Goal: Information Seeking & Learning: Learn about a topic

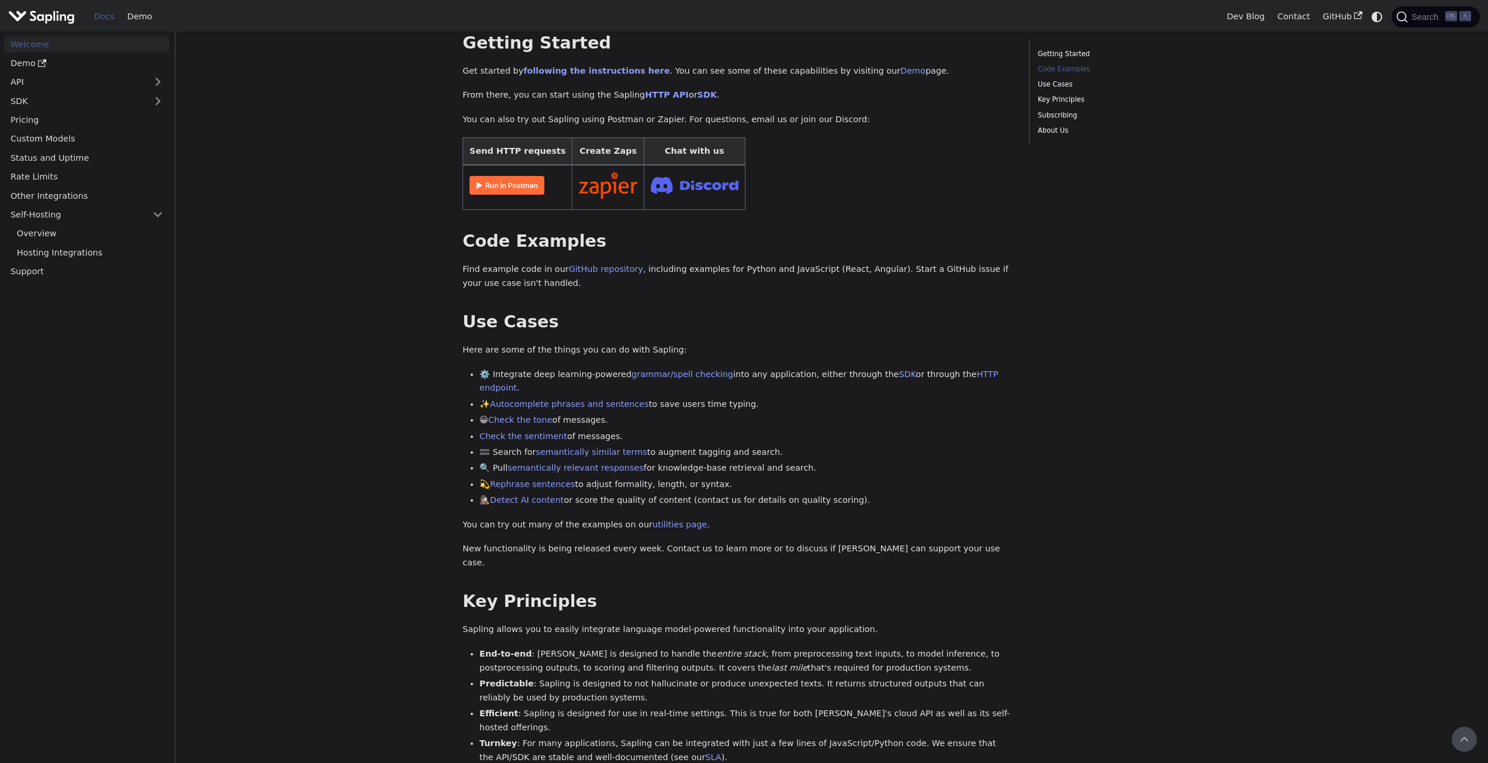
scroll to position [2, 0]
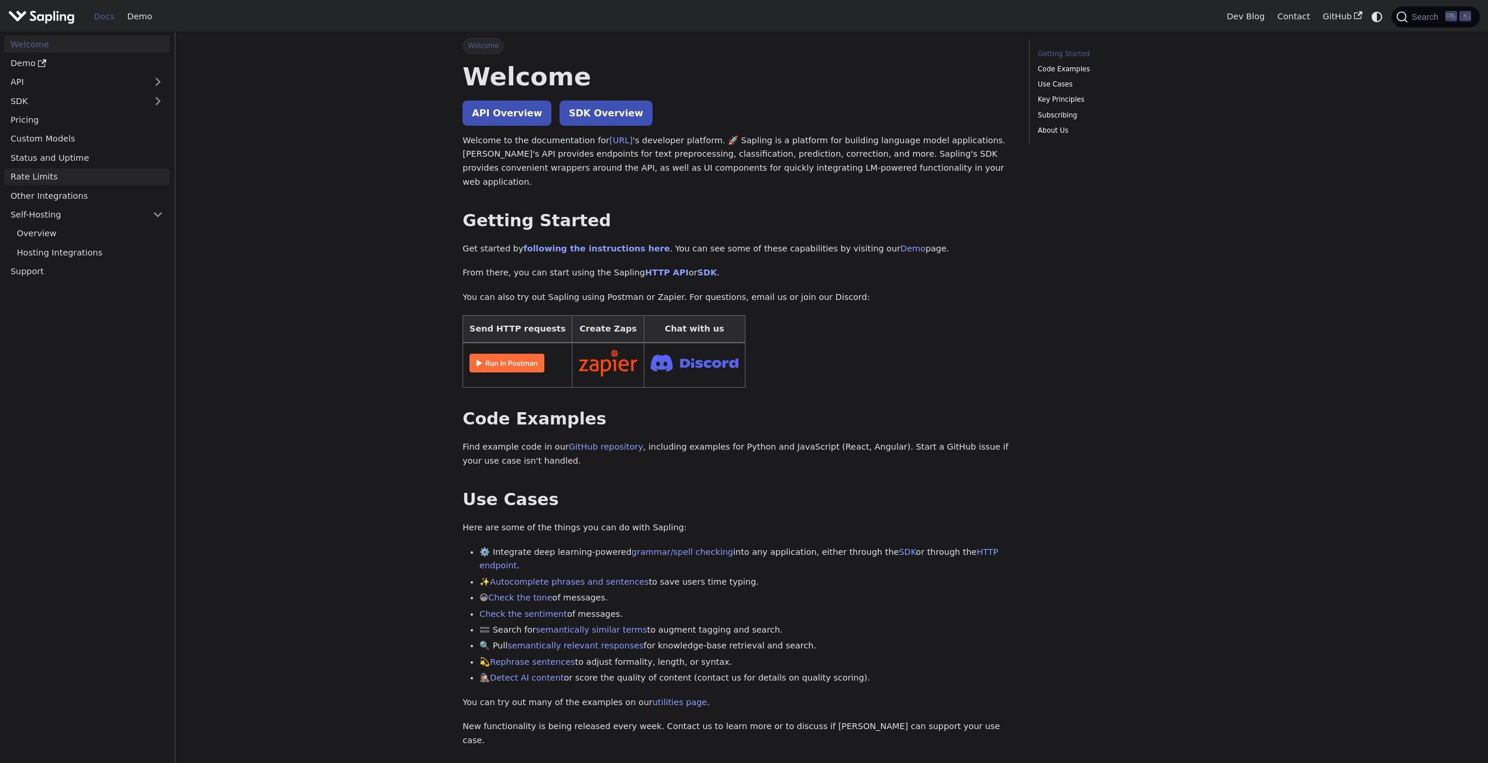
click at [85, 175] on link "Rate Limits" at bounding box center [86, 176] width 165 height 17
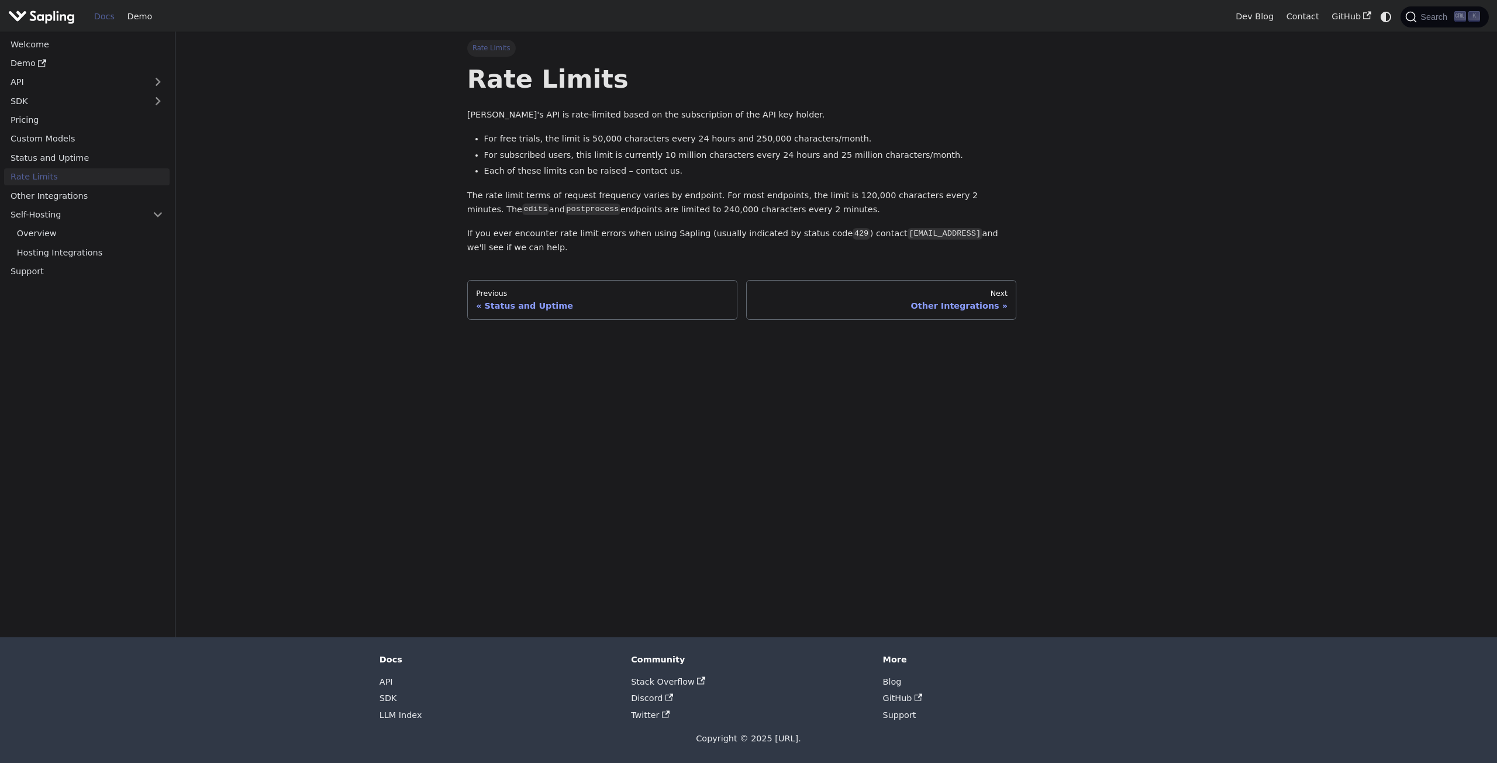
click at [337, 232] on main "Rate Limits Rate Limits Sapling's API is rate-limited based on the subscription…" at bounding box center [835, 335] width 1321 height 606
click at [65, 216] on link "Self-Hosting" at bounding box center [86, 214] width 165 height 17
click at [56, 233] on link "Overview" at bounding box center [90, 233] width 159 height 17
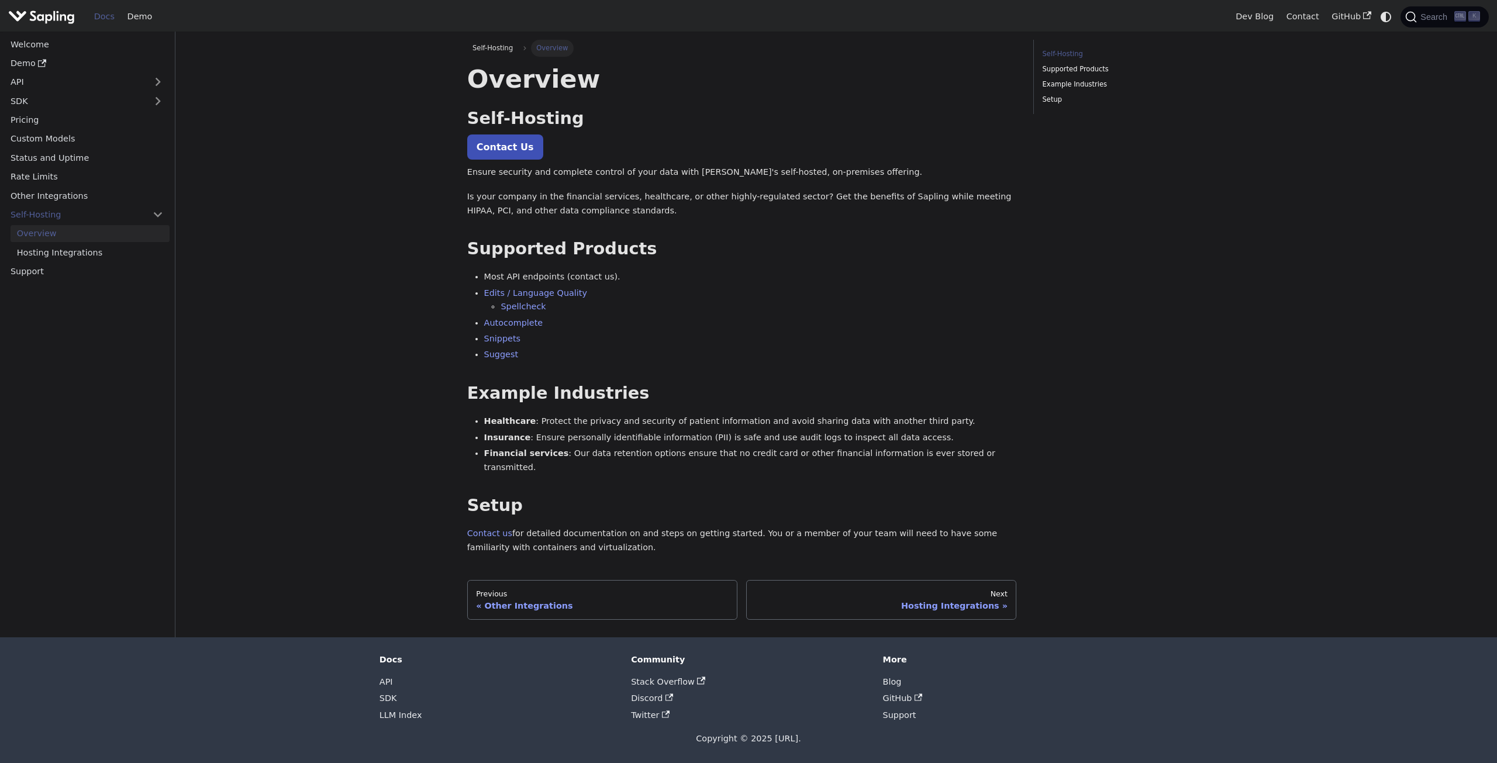
click at [401, 274] on main "Self-Hosting Overview On this page Overview Self-Hosting ​ Contact Us Ensure se…" at bounding box center [835, 335] width 1321 height 606
click at [533, 306] on link "Spellcheck" at bounding box center [523, 306] width 45 height 9
click at [517, 294] on link "Edits / Language Quality" at bounding box center [535, 292] width 103 height 9
click at [391, 266] on main "Self-Hosting Overview On this page Overview Self-Hosting ​ Contact Us Ensure se…" at bounding box center [835, 335] width 1321 height 606
click at [64, 251] on link "Hosting Integrations" at bounding box center [90, 252] width 159 height 17
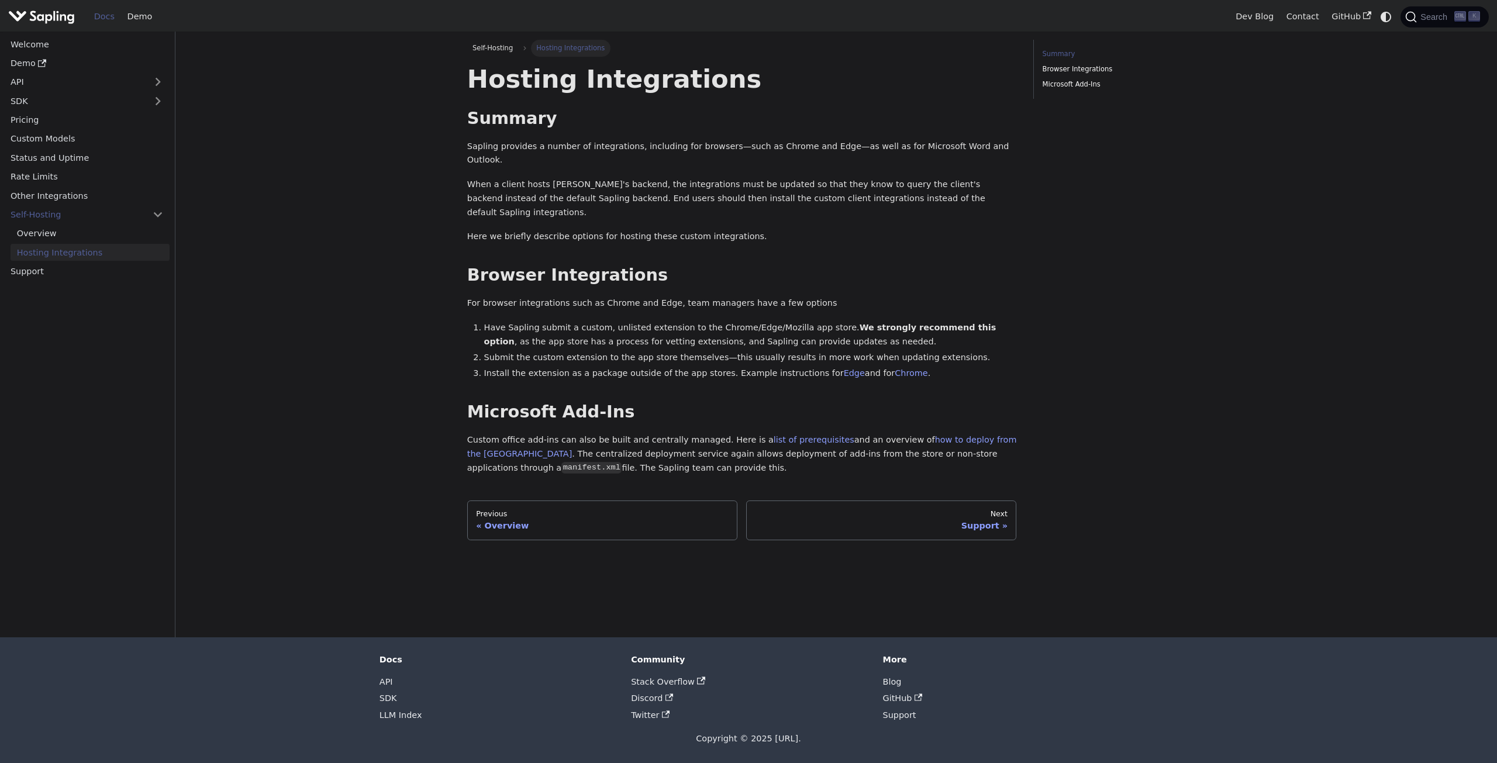
click at [398, 409] on main "Self-Hosting Hosting Integrations On this page Hosting Integrations Summary ​ S…" at bounding box center [835, 335] width 1321 height 606
click at [310, 291] on main "Self-Hosting Hosting Integrations On this page Hosting Integrations Summary ​ S…" at bounding box center [835, 335] width 1321 height 606
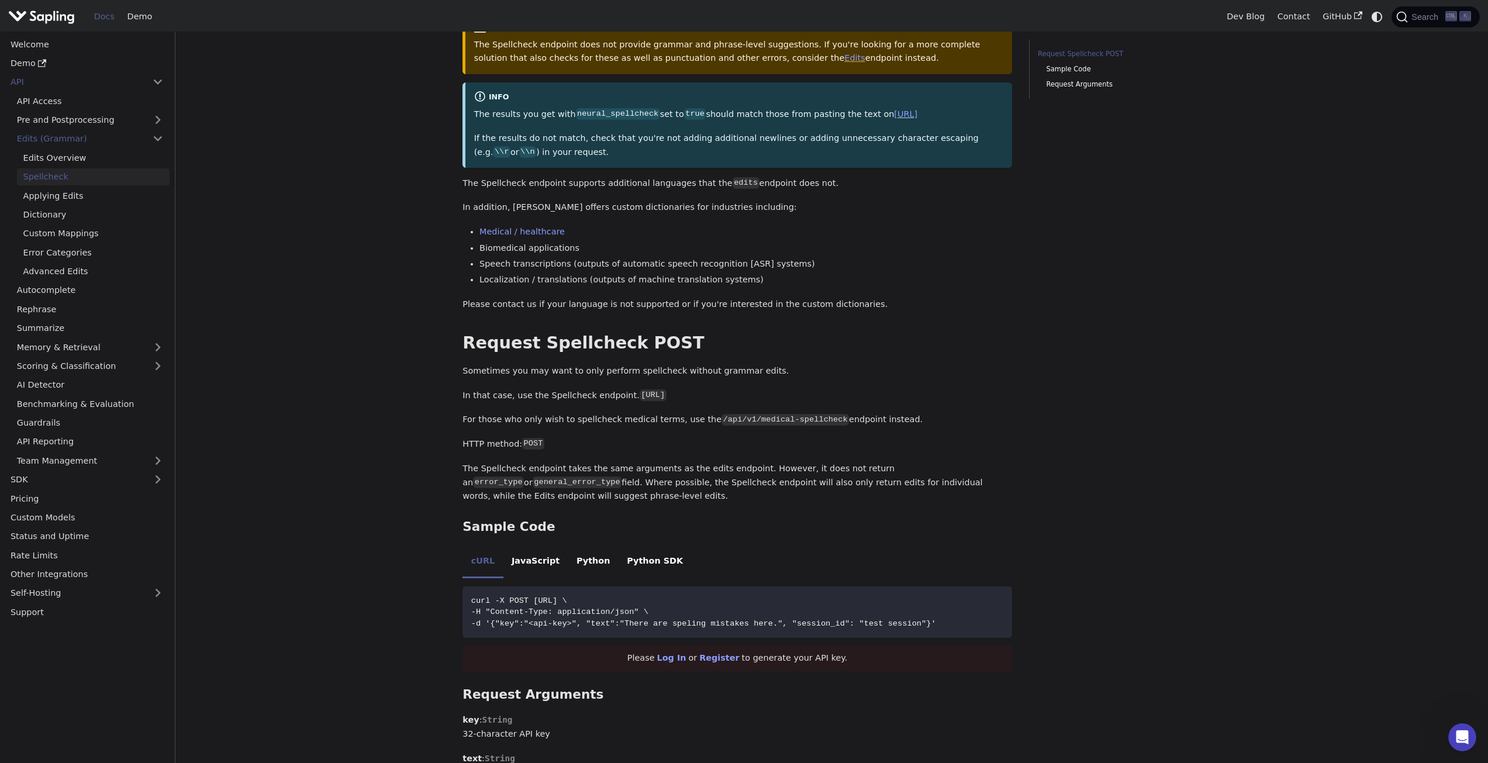
scroll to position [175, 0]
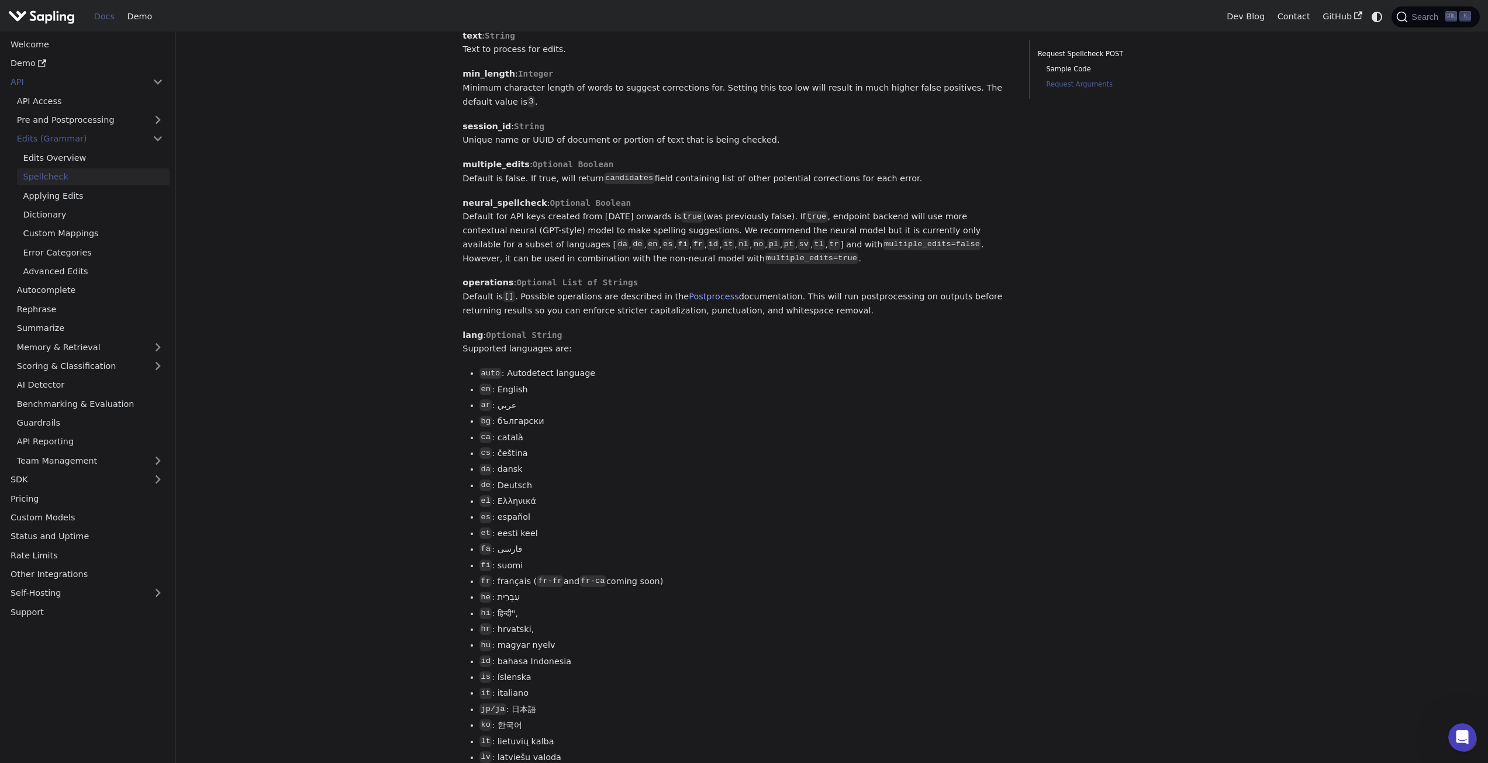
scroll to position [702, 0]
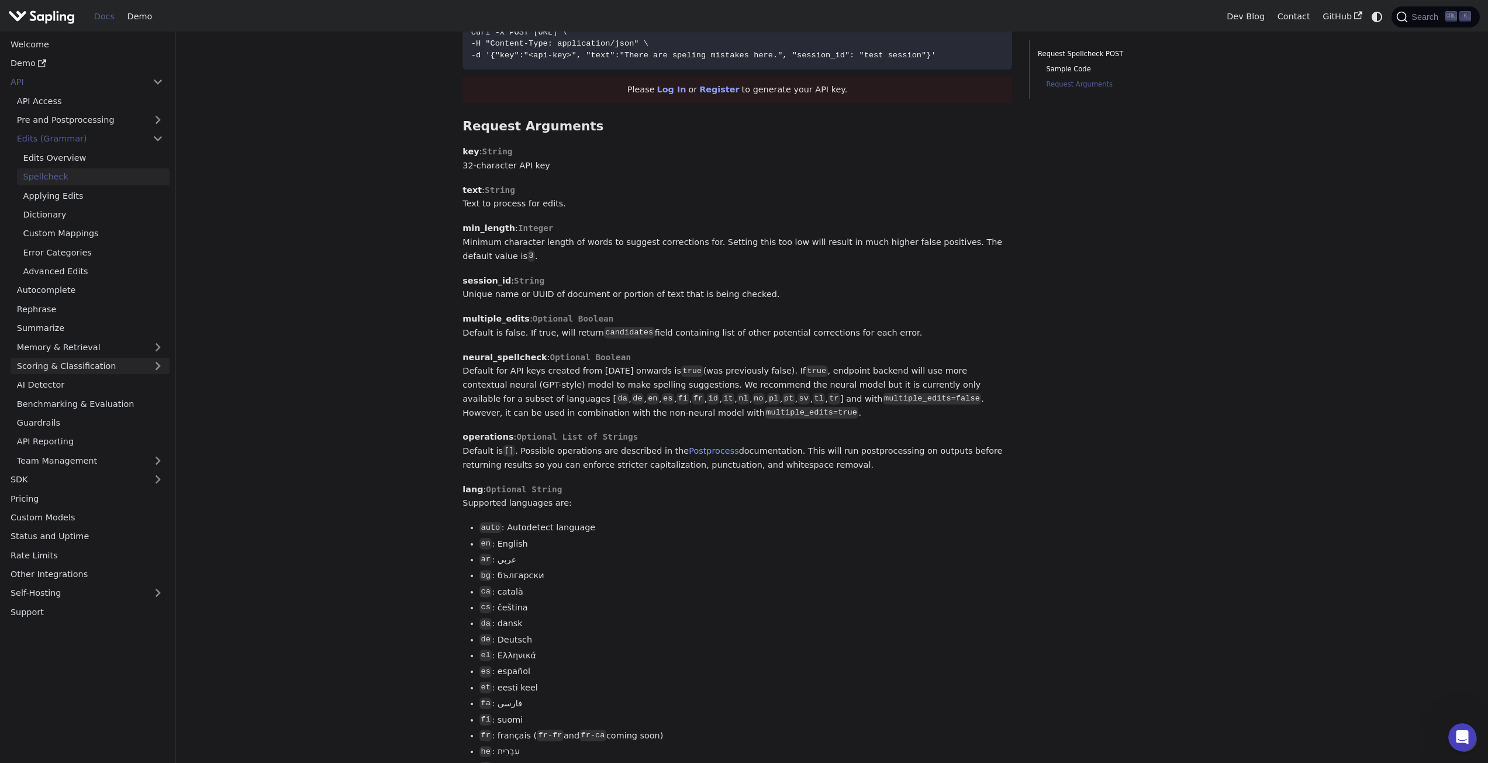
click at [78, 363] on link "Scoring & Classification" at bounding box center [90, 366] width 159 height 17
click at [99, 352] on link "Memory & Retrieval" at bounding box center [90, 347] width 159 height 17
click at [79, 368] on link "Similar Terms" at bounding box center [93, 366] width 153 height 17
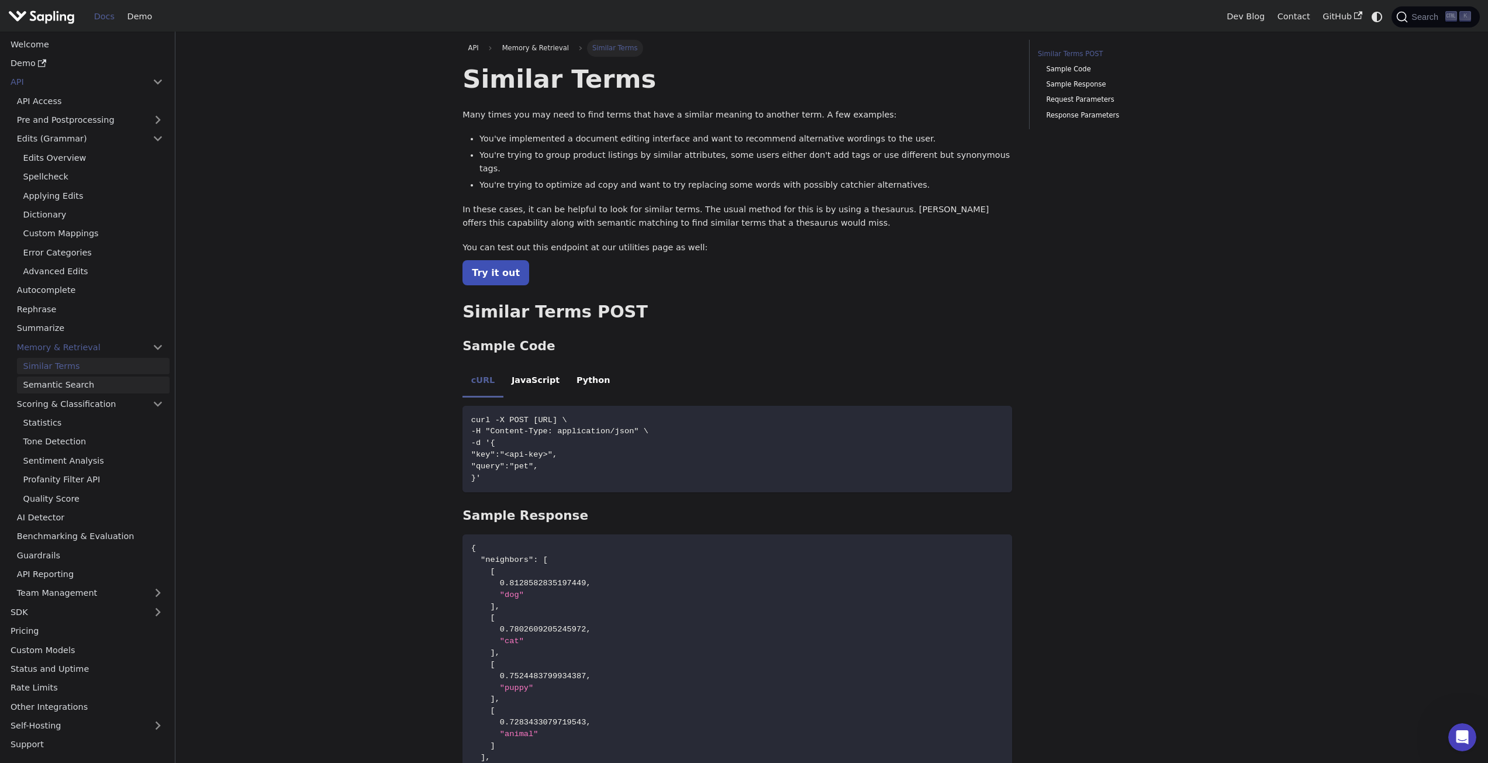
click at [83, 387] on link "Semantic Search" at bounding box center [93, 385] width 153 height 17
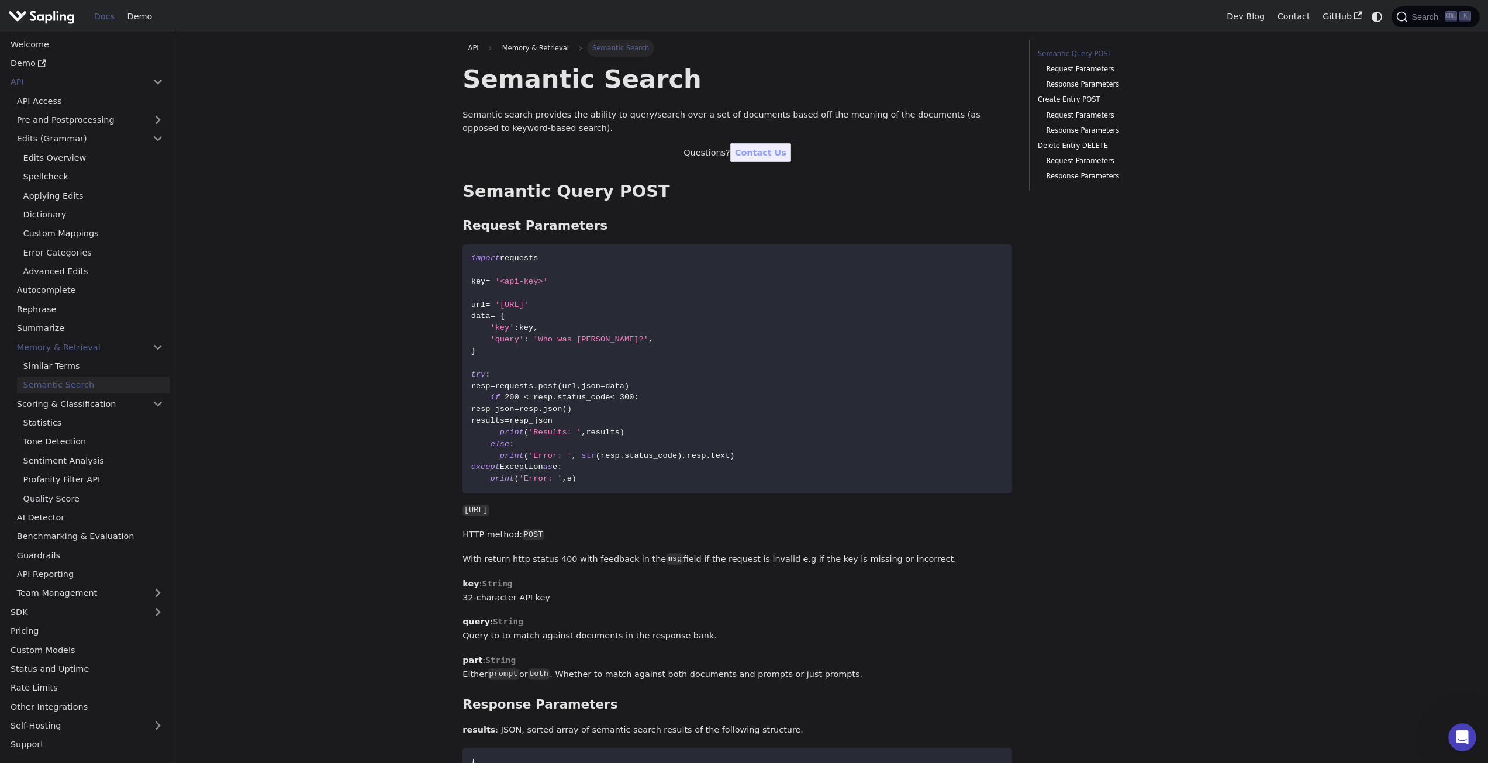
click at [61, 540] on link "Benchmarking & Evaluation" at bounding box center [90, 536] width 159 height 17
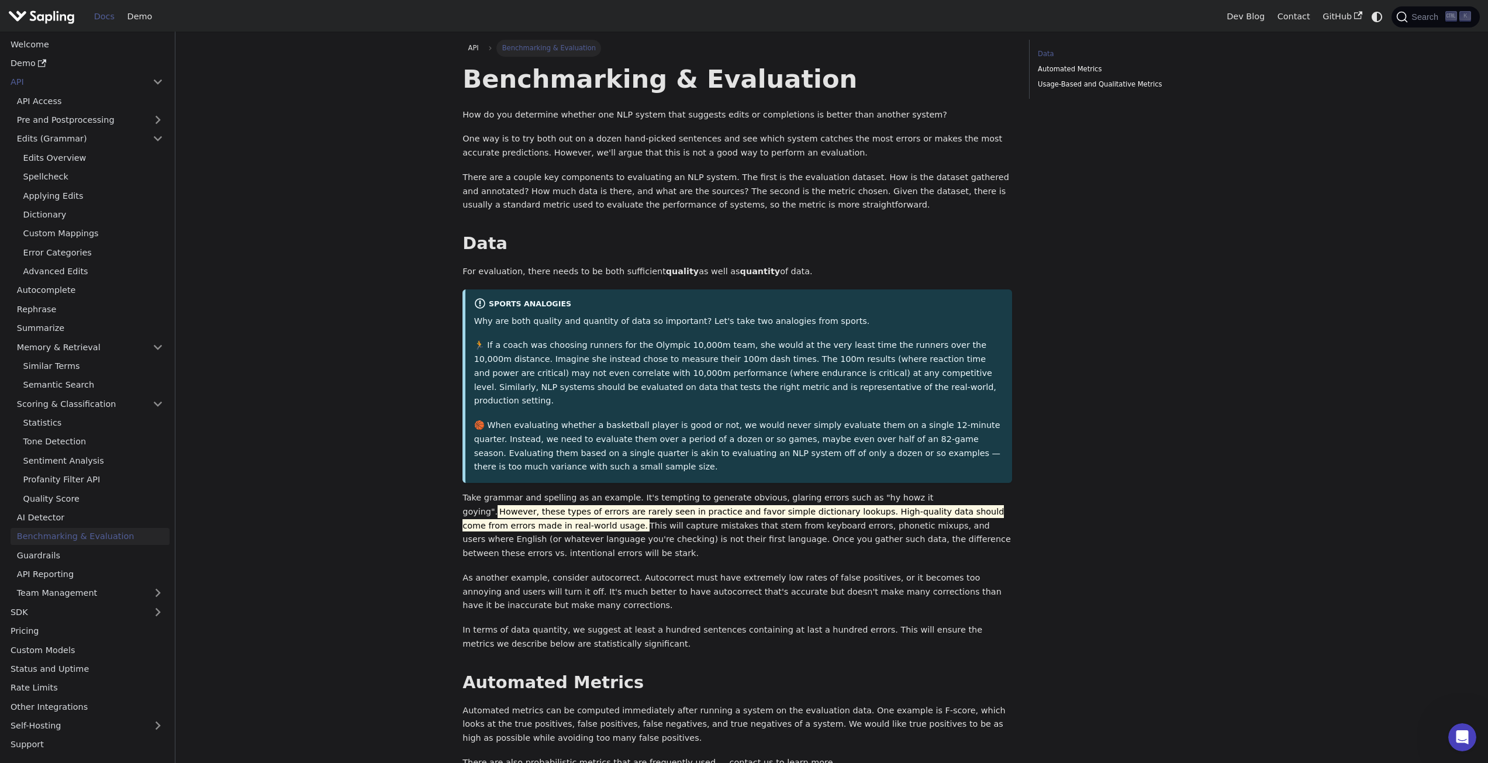
click at [266, 484] on main "API Benchmarking & Evaluation On this page Benchmarking & Evaluation How do you…" at bounding box center [831, 514] width 1313 height 964
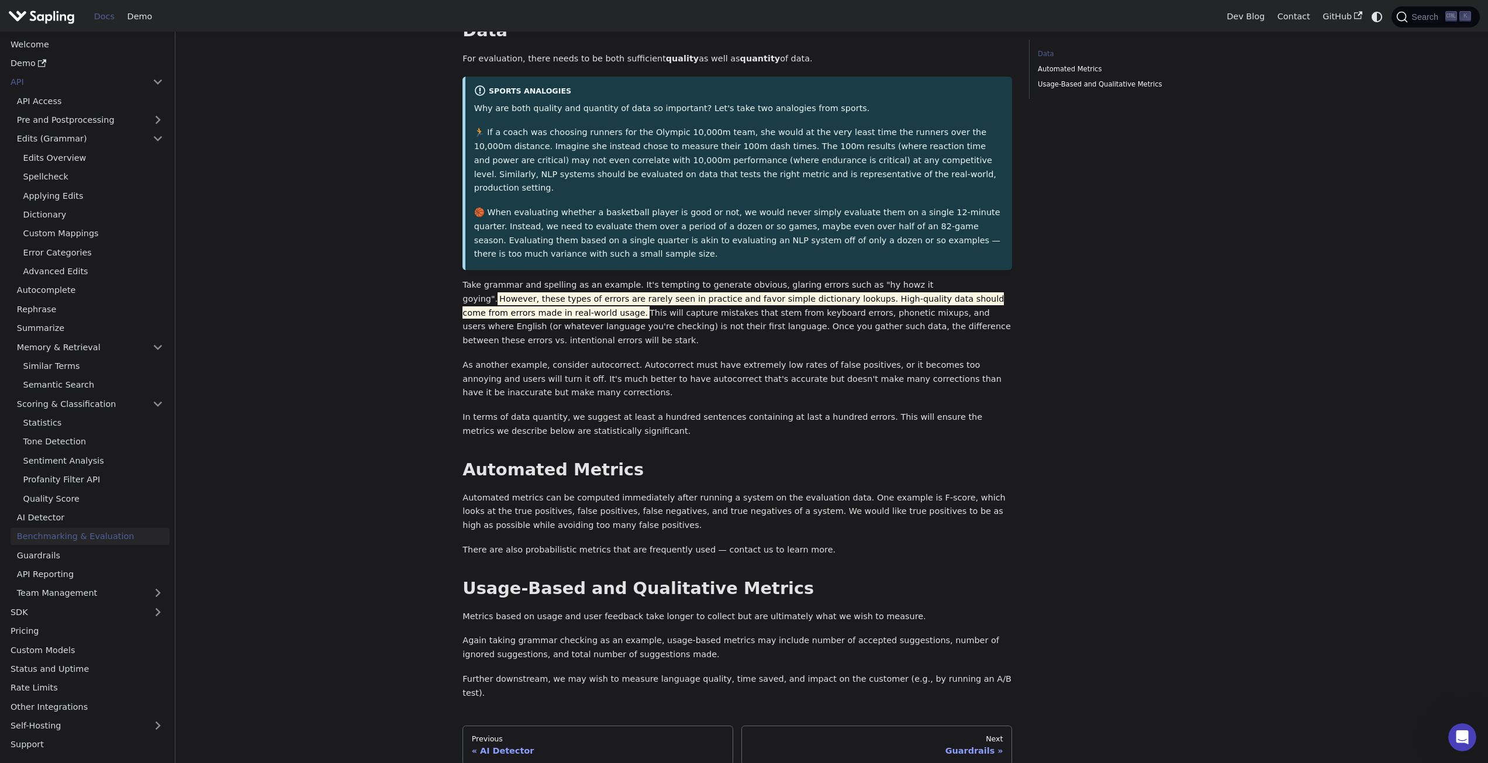
scroll to position [234, 0]
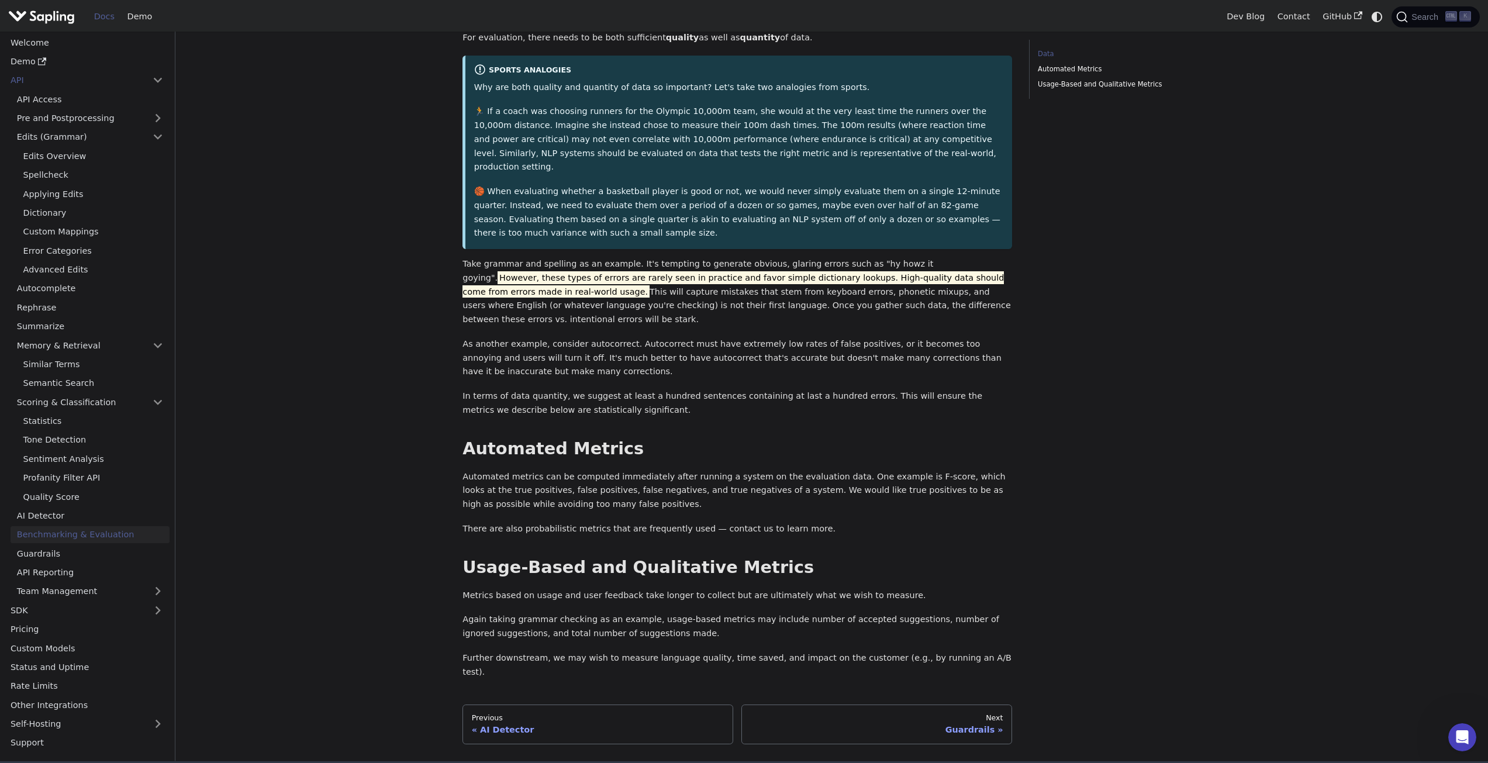
click at [289, 530] on main "API Benchmarking & Evaluation On this page Benchmarking & Evaluation How do you…" at bounding box center [831, 280] width 1313 height 964
click at [57, 640] on link "Custom Models" at bounding box center [86, 648] width 165 height 17
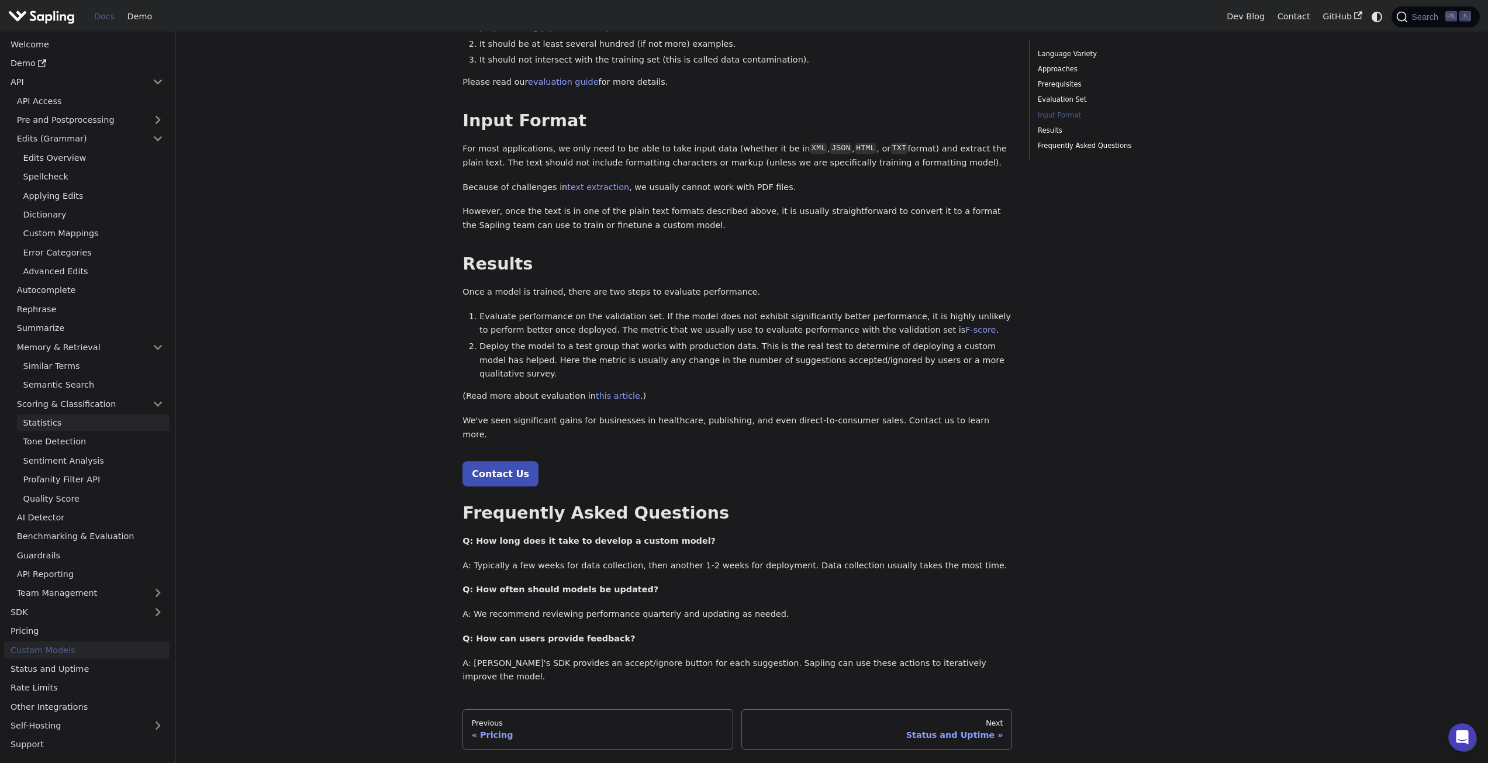
scroll to position [897, 0]
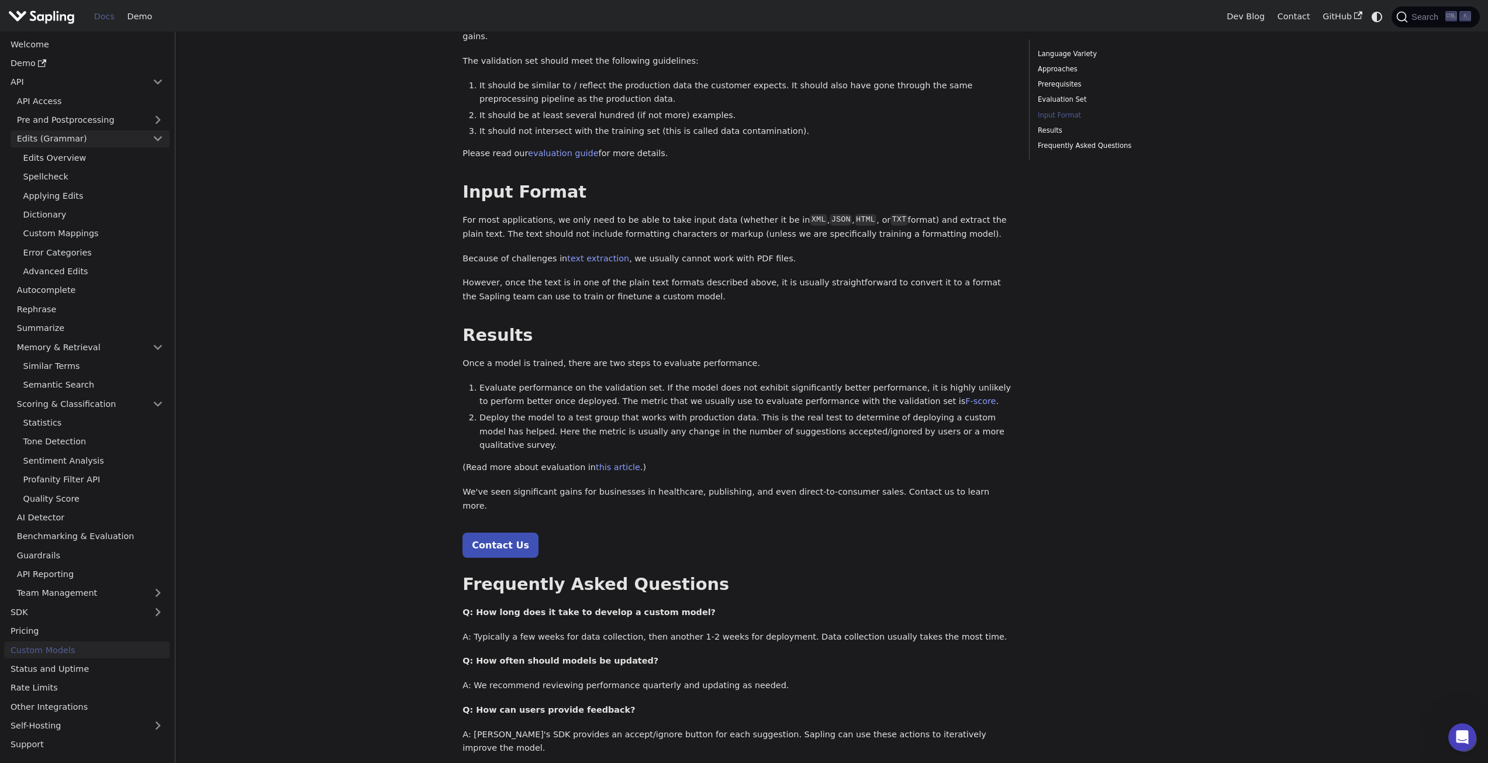
click at [70, 132] on link "Edits (Grammar)" at bounding box center [90, 138] width 159 height 17
click at [66, 149] on link "Edits Overview" at bounding box center [93, 157] width 153 height 17
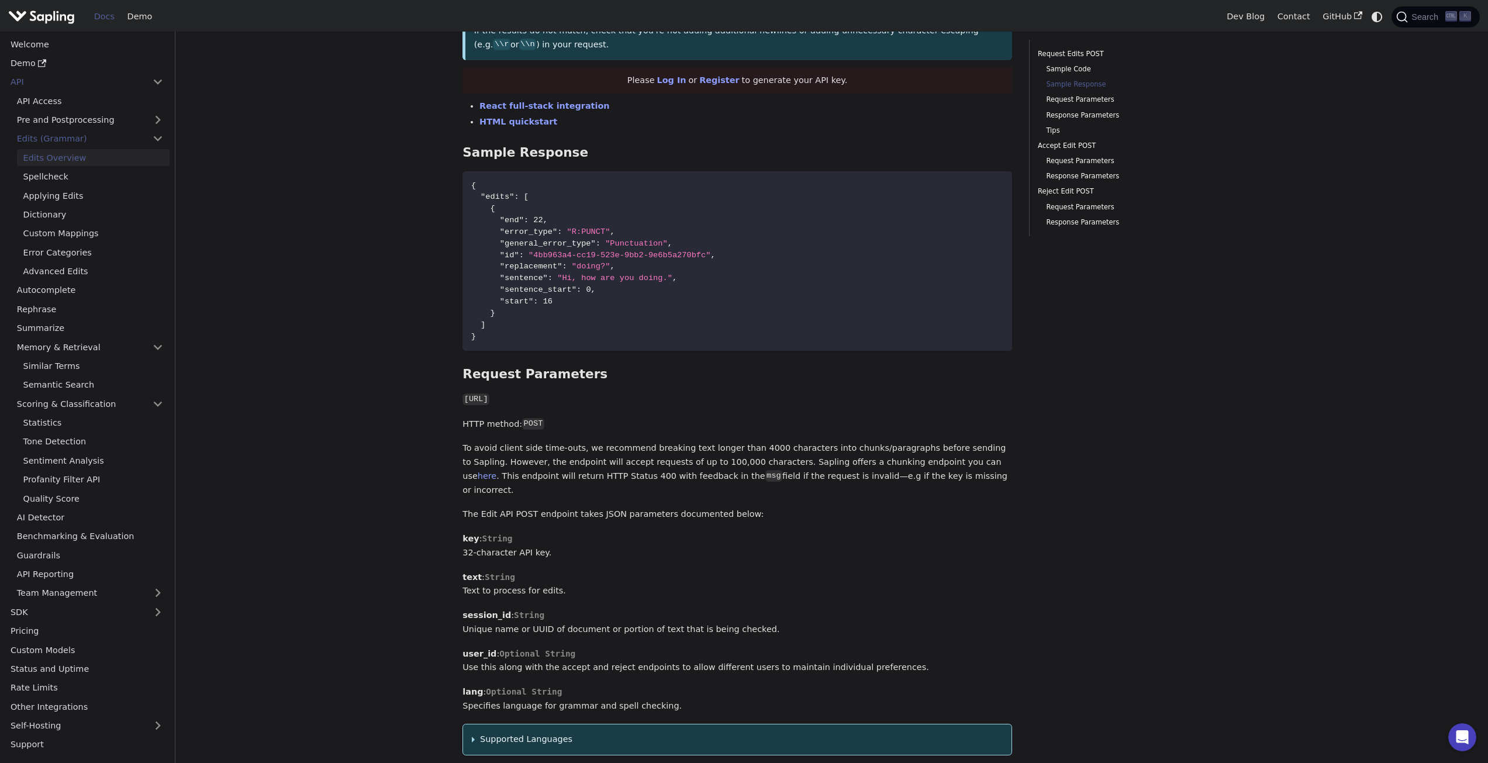
scroll to position [585, 0]
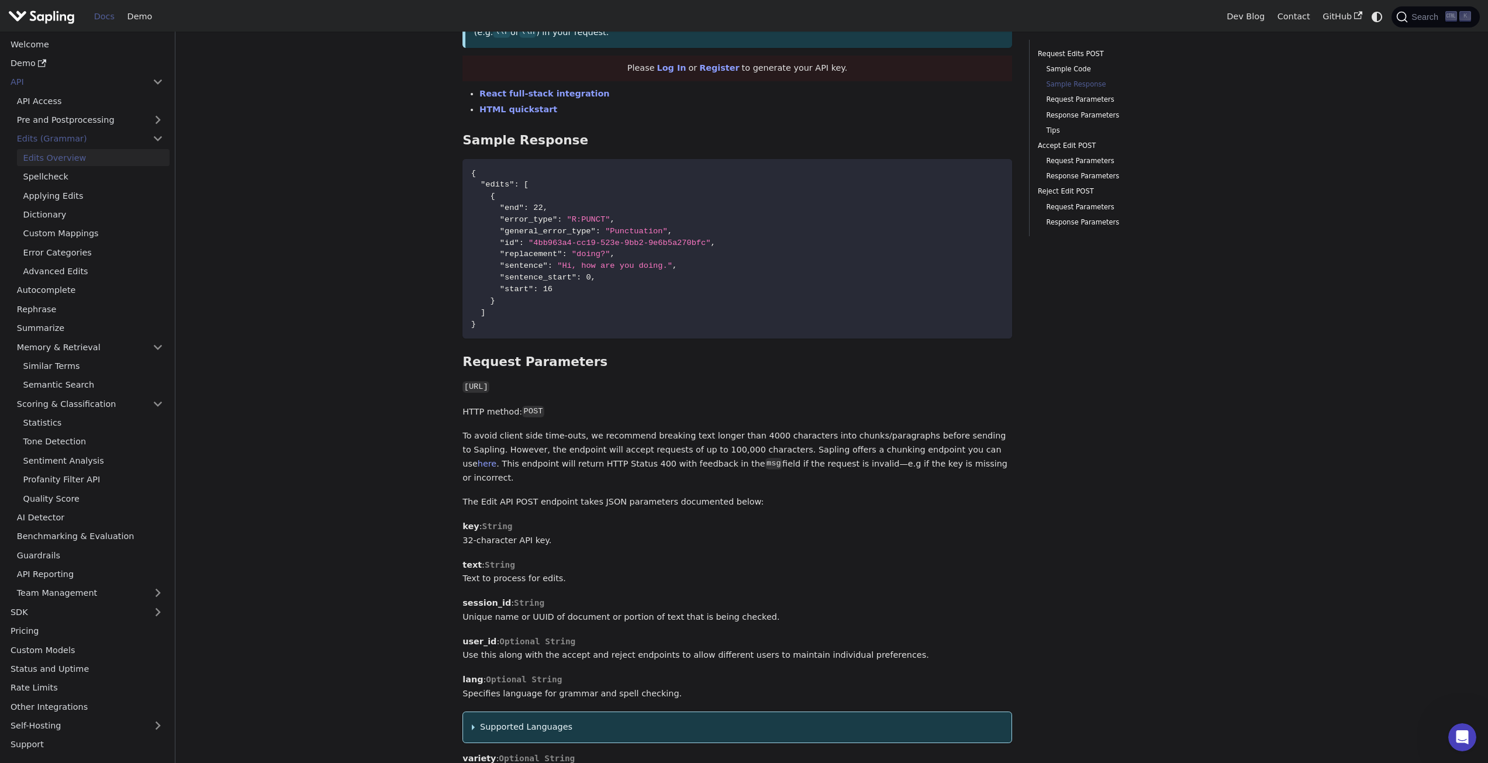
click at [40, 20] on img "Main" at bounding box center [41, 16] width 67 height 17
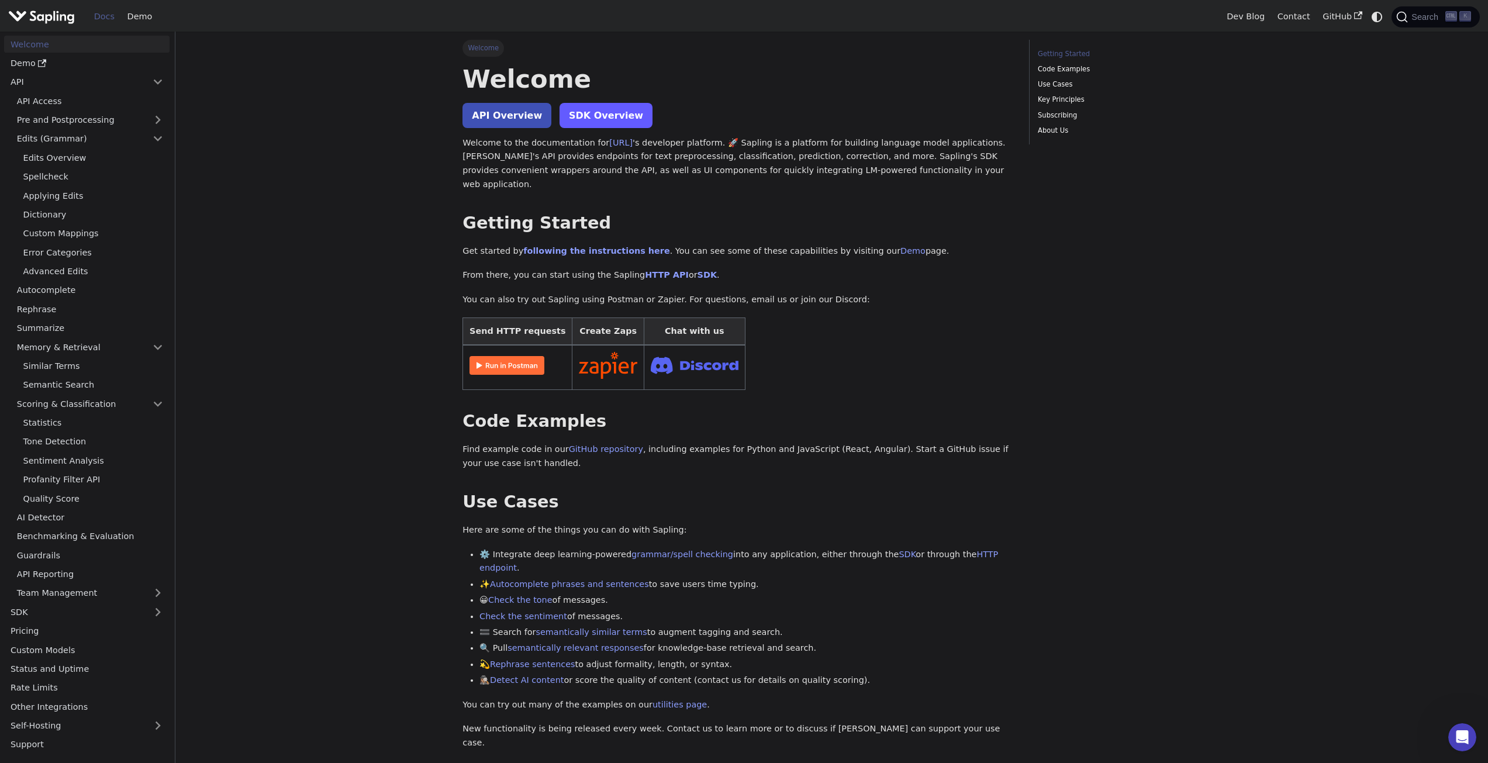
click at [571, 118] on link "SDK Overview" at bounding box center [606, 115] width 93 height 25
click at [665, 550] on link "grammar/spell checking" at bounding box center [683, 554] width 102 height 9
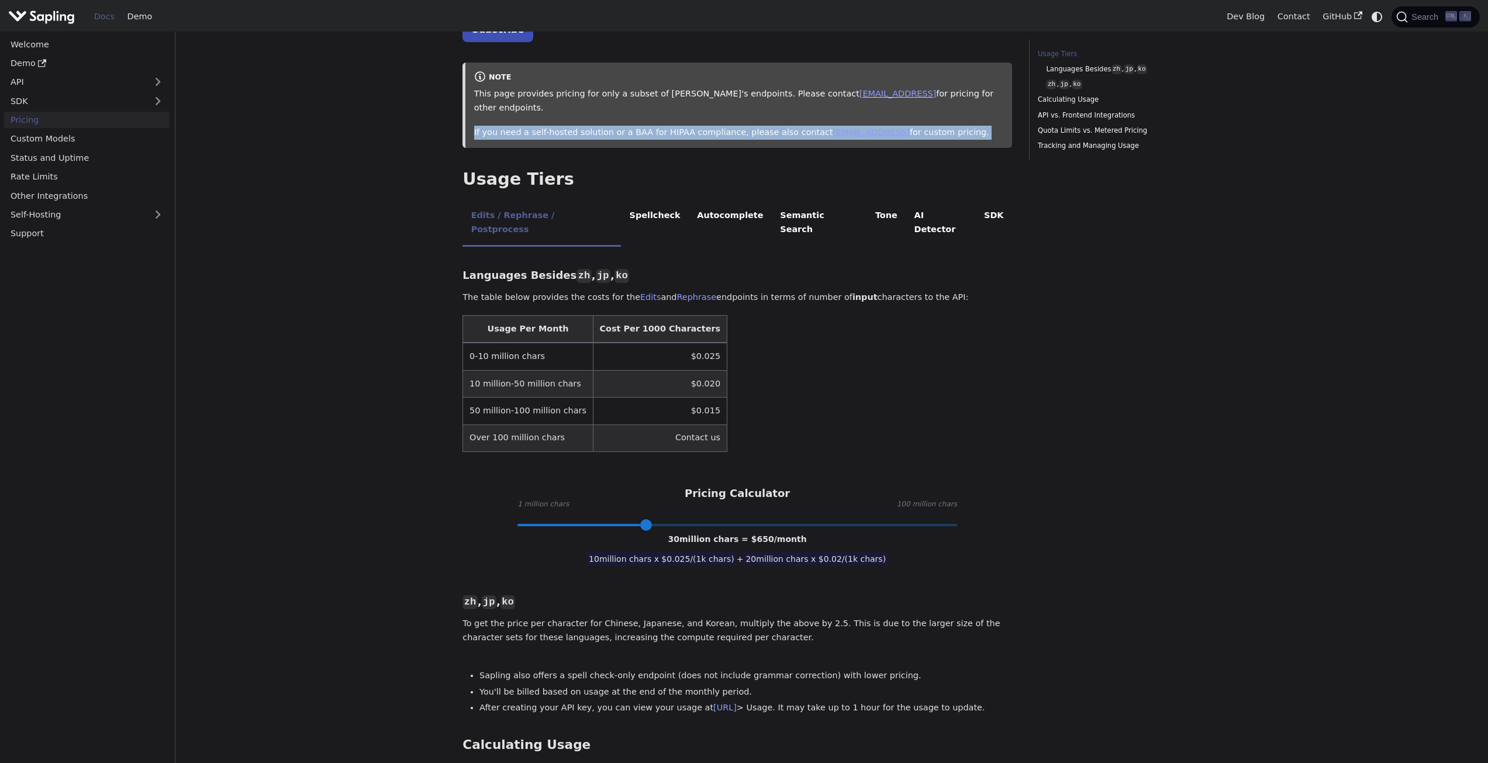
scroll to position [117, 0]
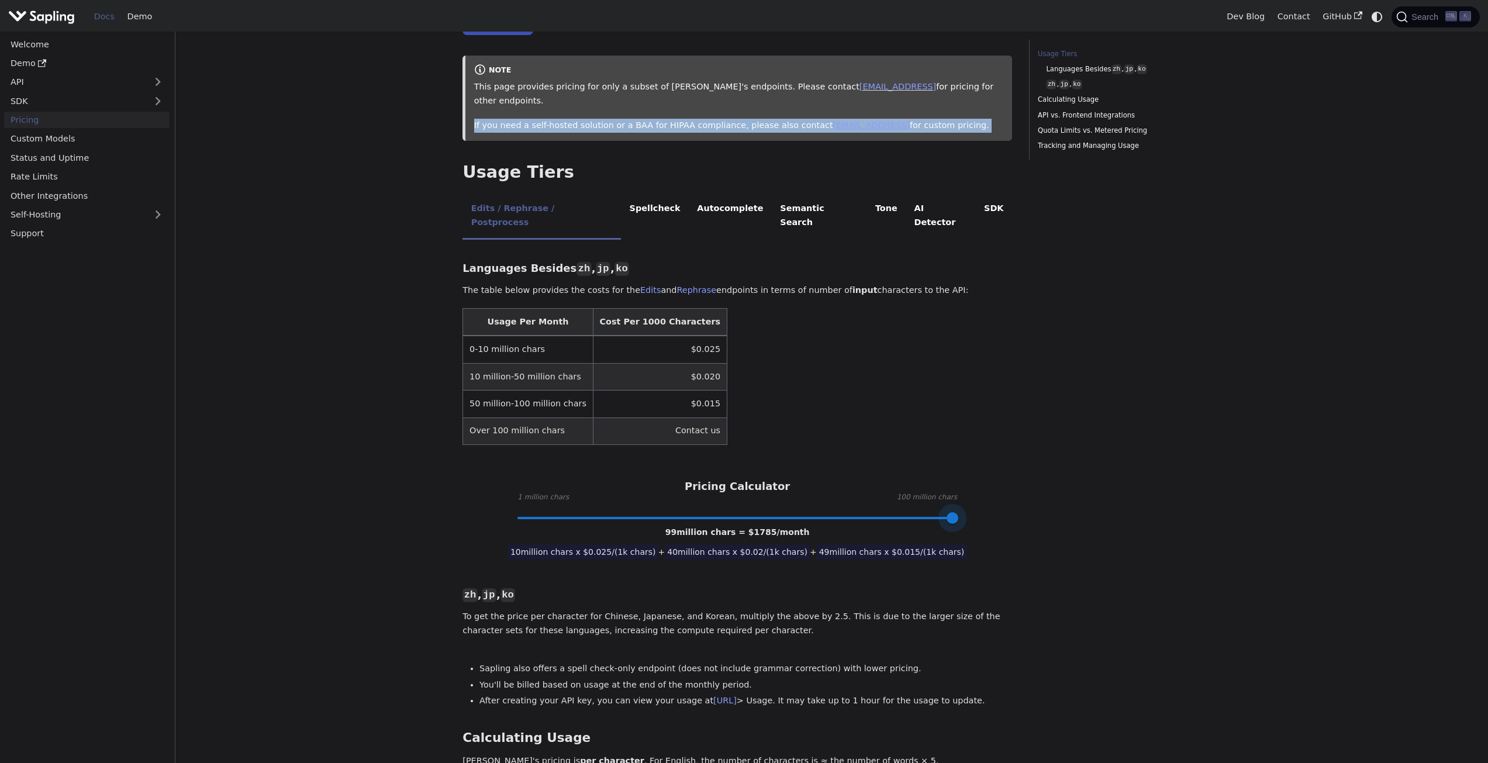
type input "100"
drag, startPoint x: 667, startPoint y: 490, endPoint x: 1016, endPoint y: 465, distance: 349.9
click at [999, 491] on div "Languages Besides zh , jp , ko ​ The table below provides the costs for the Edi…" at bounding box center [738, 726] width 550 height 957
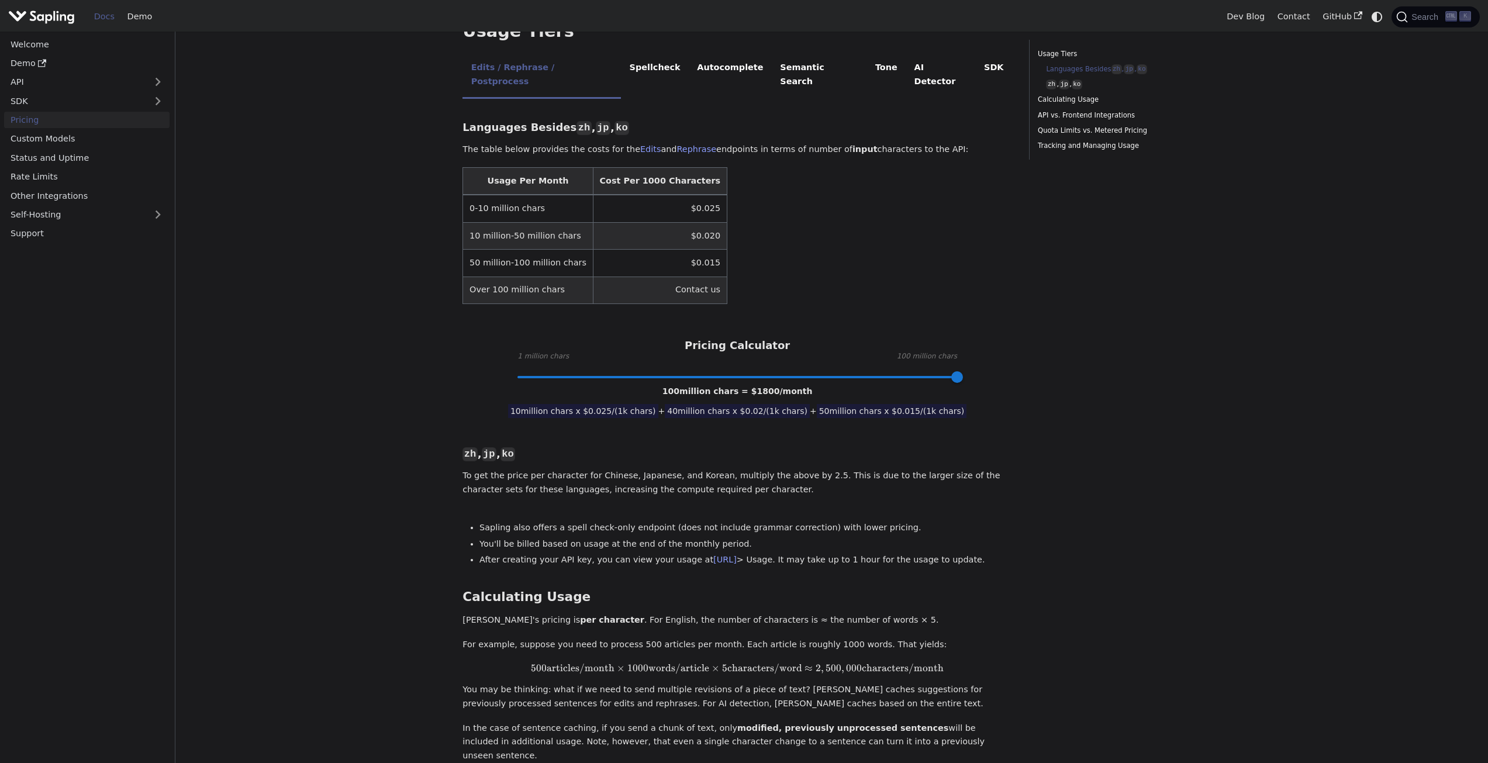
scroll to position [292, 0]
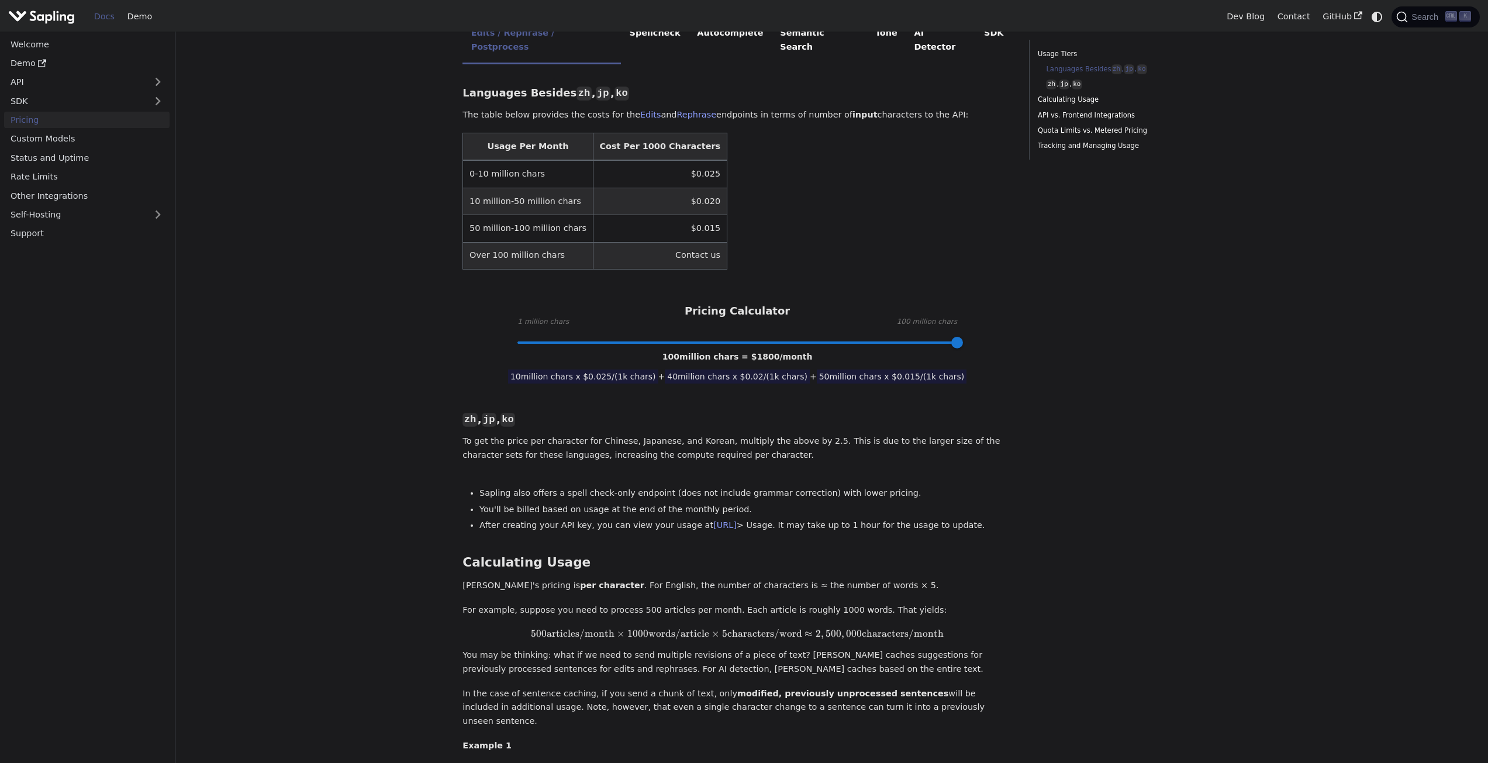
click at [1038, 388] on div "Usage Tiers Languages Besides zh , jp , ko zh , jp , ko Calculating Usage API v…" at bounding box center [1114, 731] width 189 height 1969
click at [1057, 390] on div "Usage Tiers Languages Besides zh , jp , ko zh , jp , ko Calculating Usage API v…" at bounding box center [1114, 731] width 189 height 1969
